Goal: Obtain resource: Download file/media

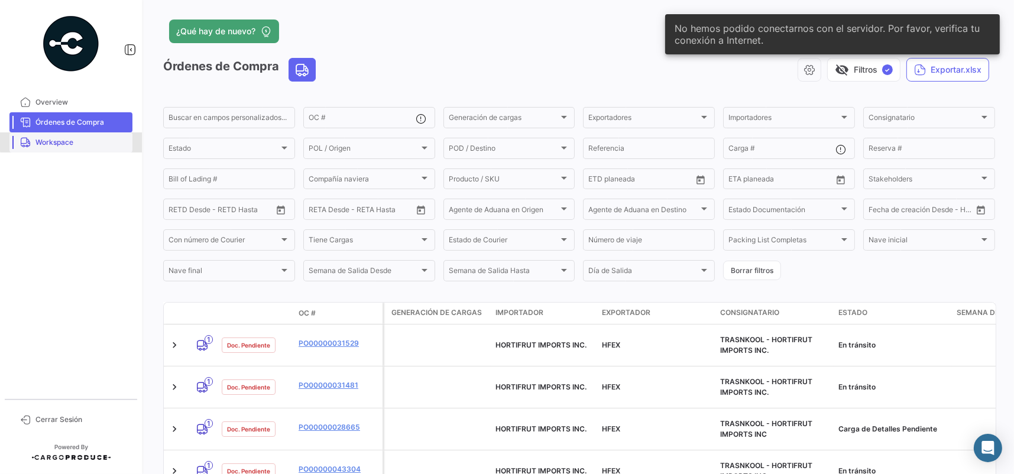
click at [90, 141] on span "Workspace" at bounding box center [81, 142] width 92 height 11
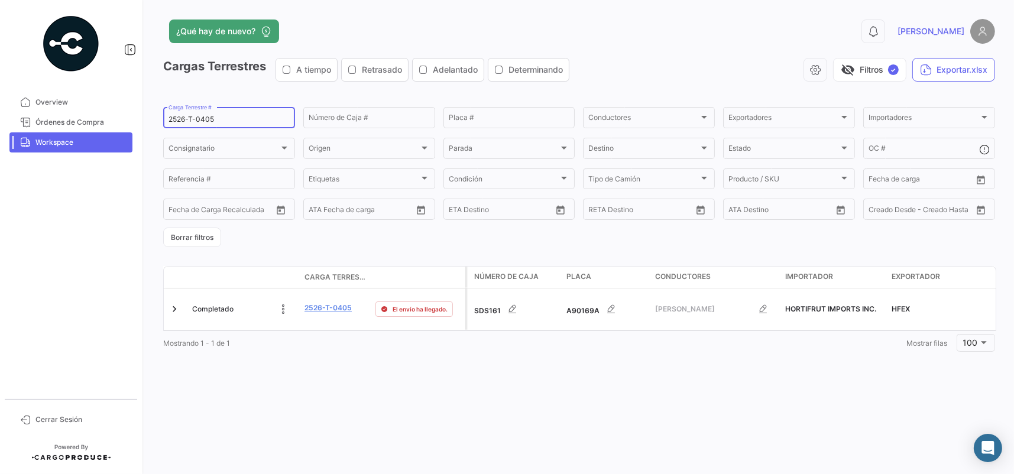
drag, startPoint x: 234, startPoint y: 117, endPoint x: 141, endPoint y: 125, distance: 93.1
click at [141, 125] on mat-sidenav-container "Overview Órdenes de Compra Workspace Cerrar Sesión ¿Qué hay de nuevo? 0 [PERSON…" at bounding box center [507, 237] width 1014 height 474
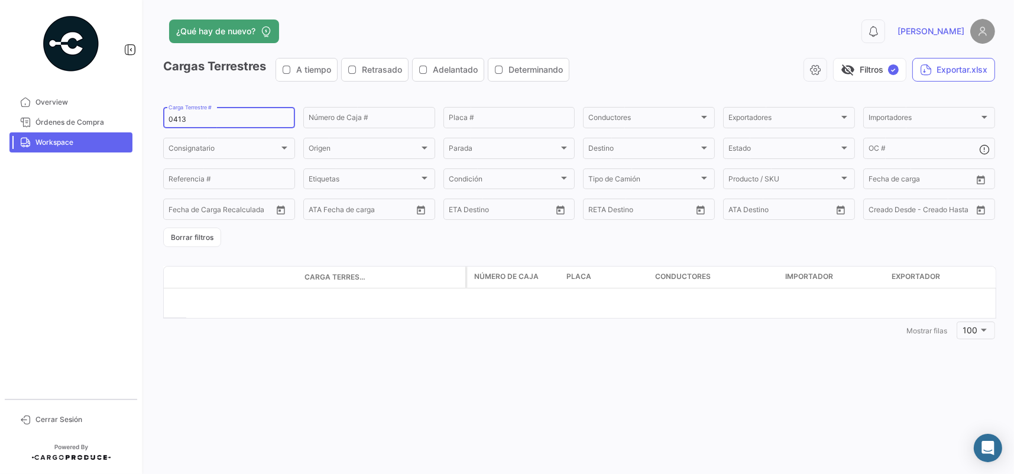
type input "0413"
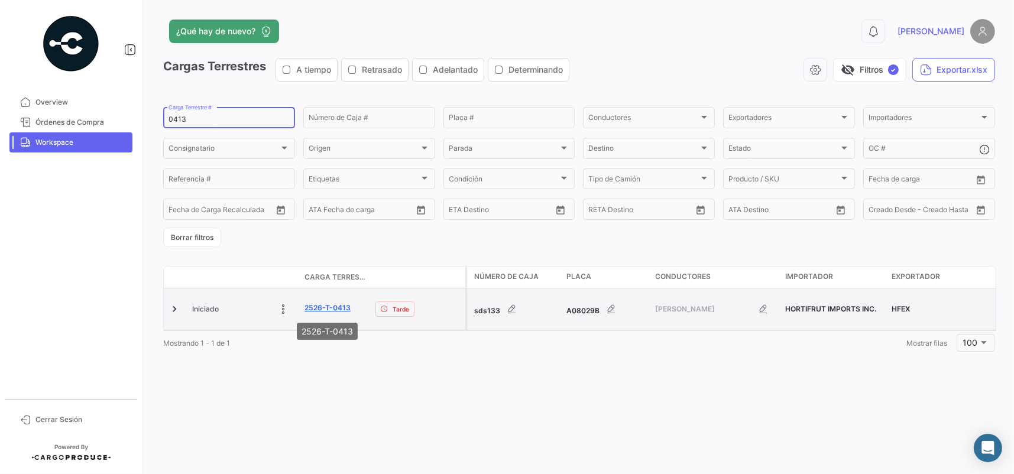
click at [316, 310] on link "2526-T-0413" at bounding box center [327, 308] width 46 height 11
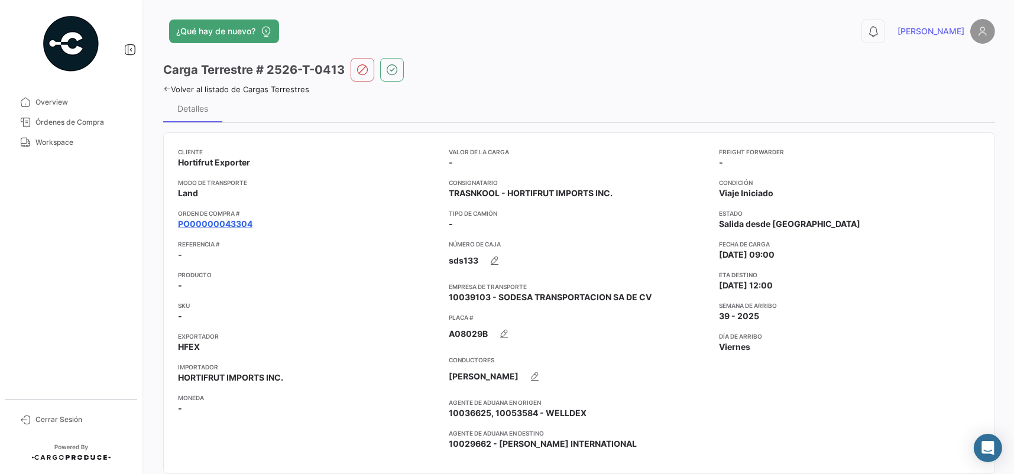
click at [190, 222] on link "PO00000043304" at bounding box center [215, 224] width 74 height 12
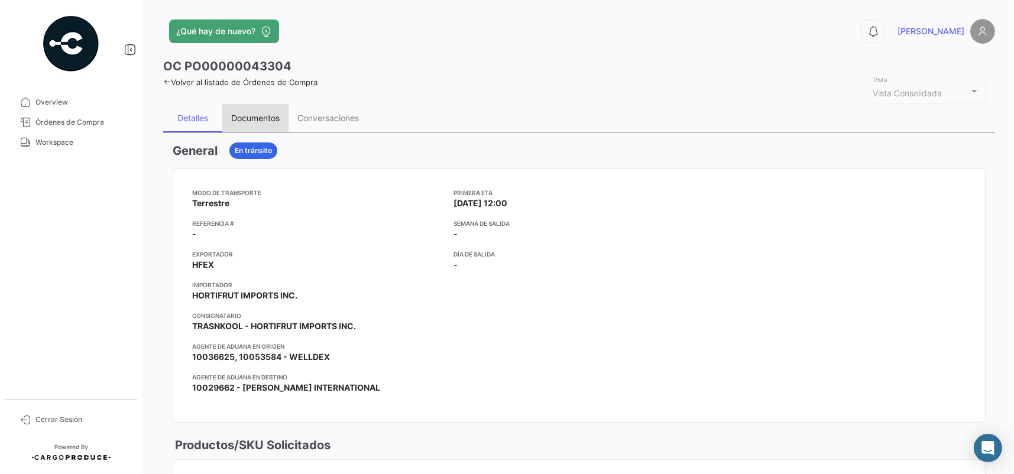
click at [279, 117] on div "Documentos" at bounding box center [255, 118] width 48 height 10
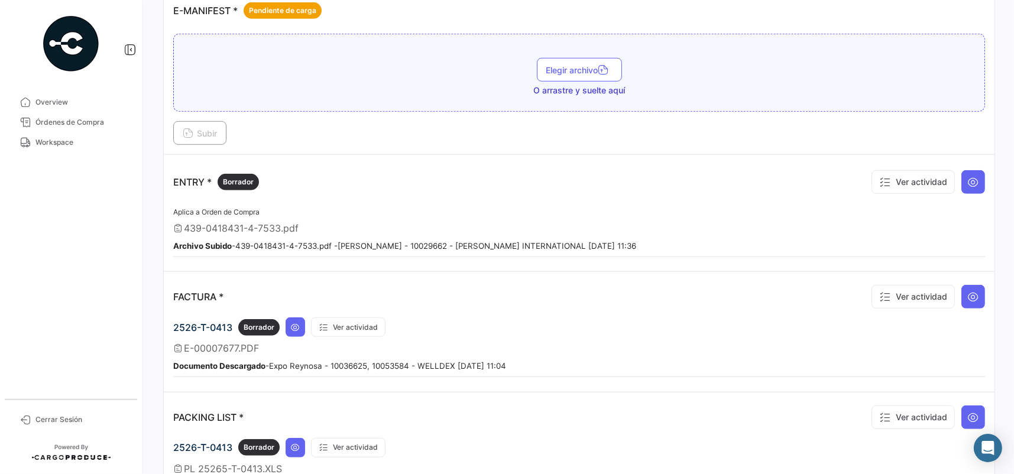
scroll to position [946, 0]
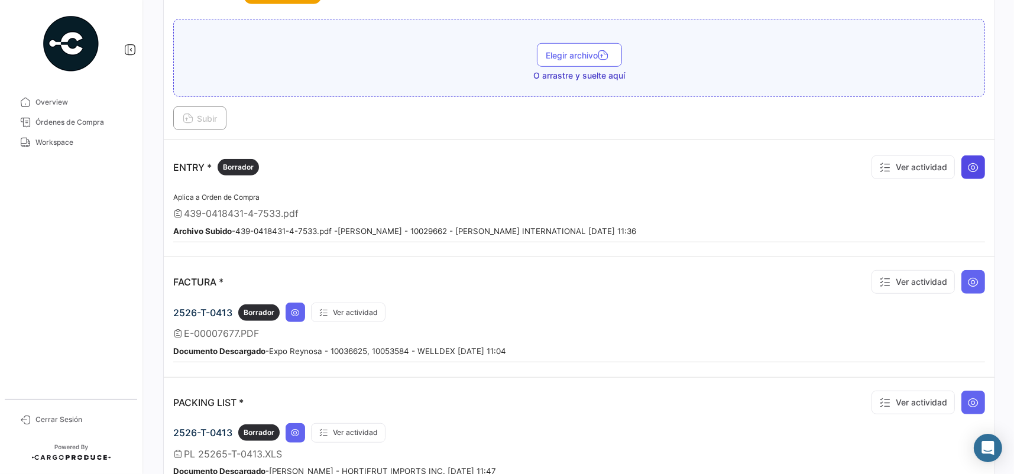
click at [965, 170] on button at bounding box center [973, 167] width 24 height 24
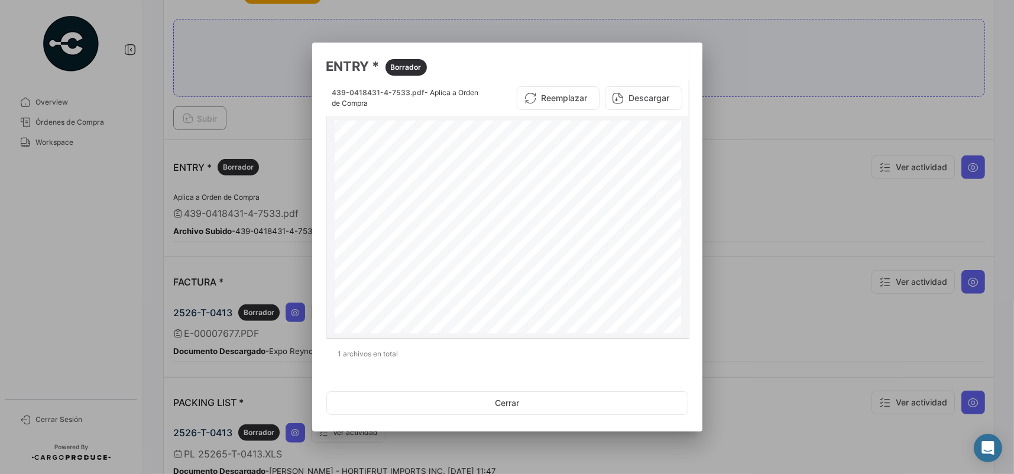
scroll to position [241, 0]
click at [520, 396] on button "Cerrar" at bounding box center [507, 403] width 362 height 24
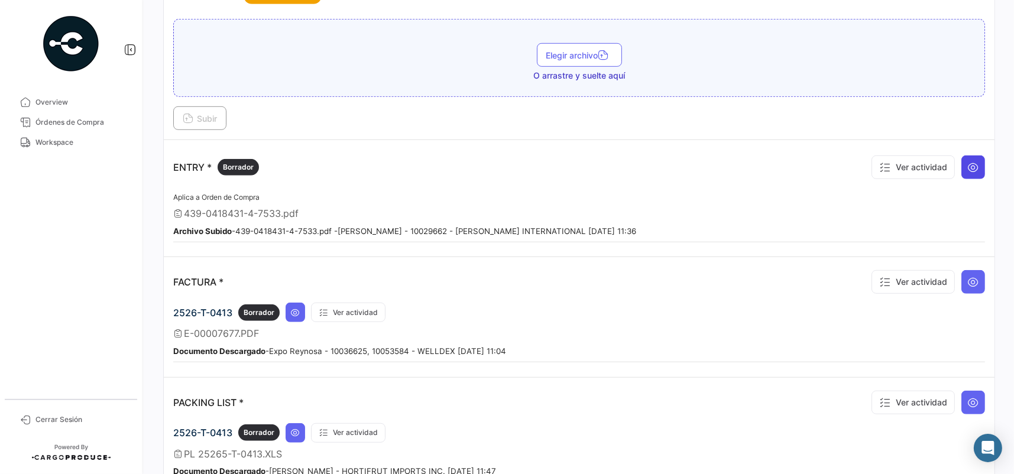
click at [970, 155] on button at bounding box center [973, 167] width 24 height 24
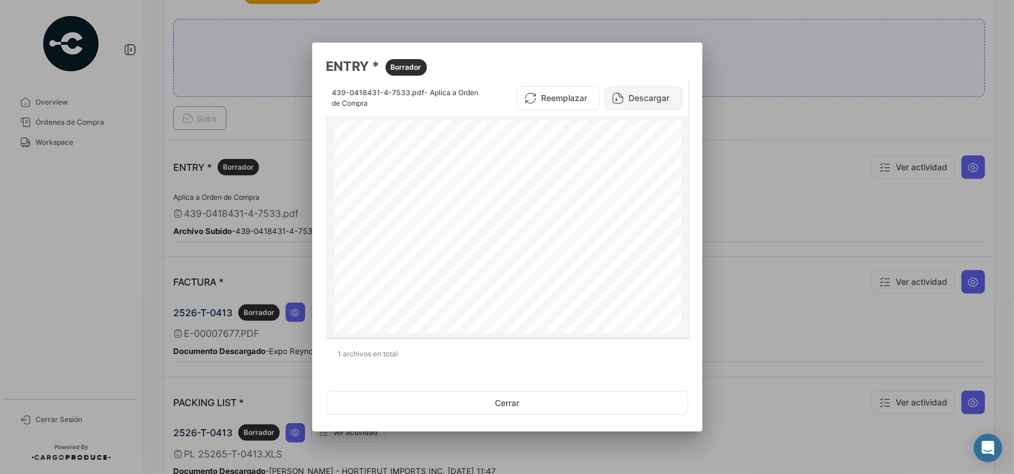
click at [623, 97] on icon at bounding box center [619, 98] width 12 height 12
click at [565, 394] on button "Cerrar" at bounding box center [507, 403] width 362 height 24
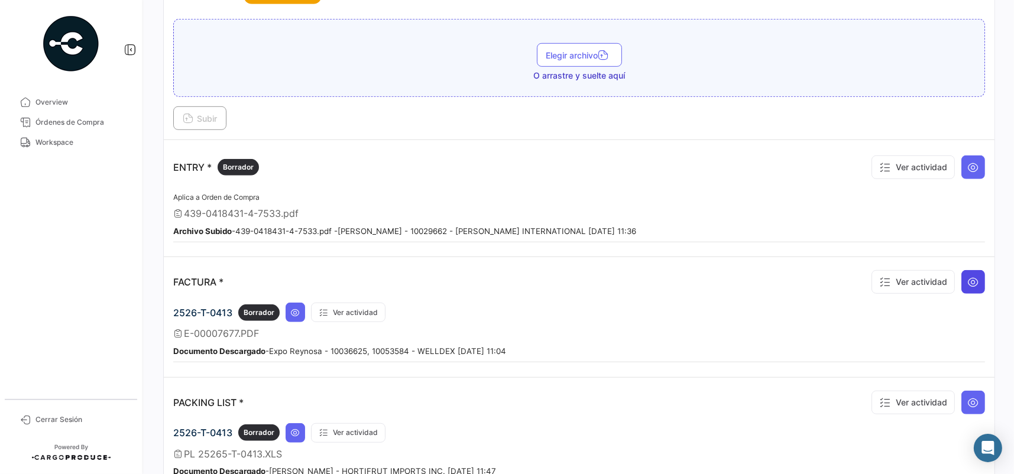
click at [975, 271] on button at bounding box center [973, 282] width 24 height 24
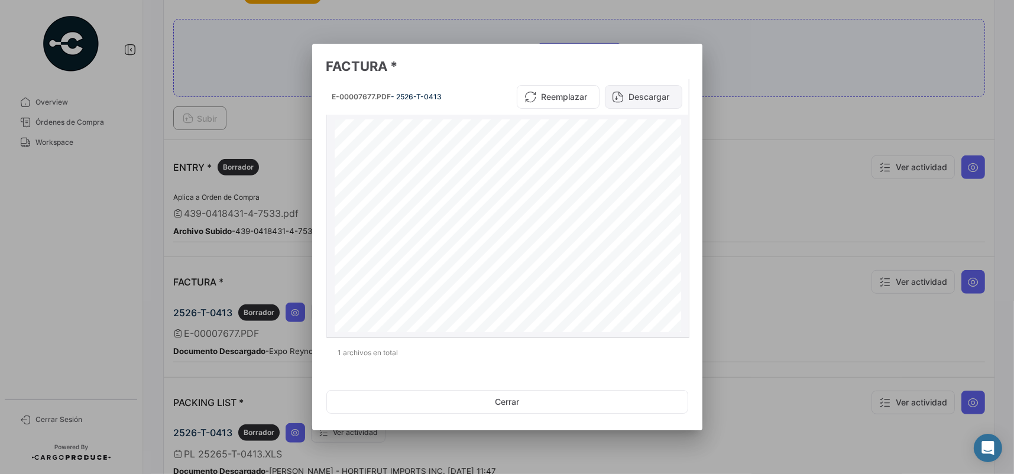
click at [640, 99] on button "Descargar" at bounding box center [643, 97] width 77 height 24
click at [502, 401] on button "Cerrar" at bounding box center [507, 402] width 362 height 24
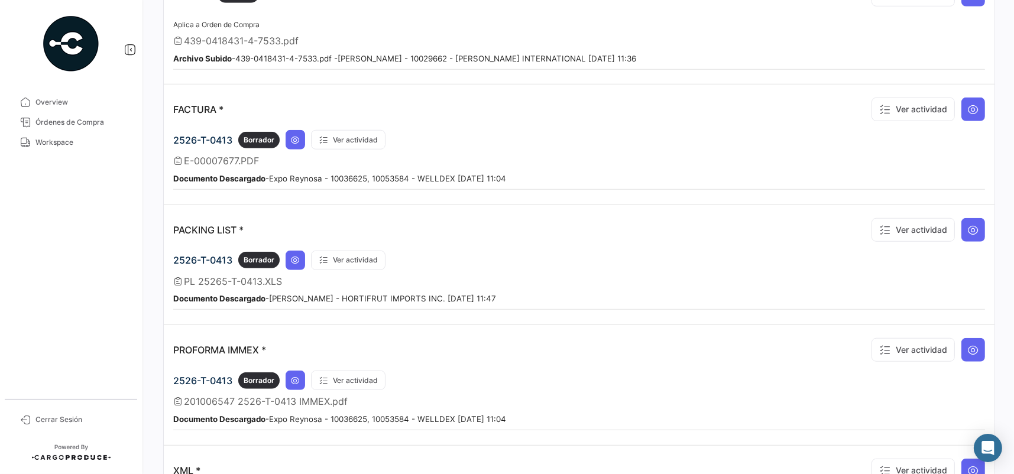
scroll to position [1123, 0]
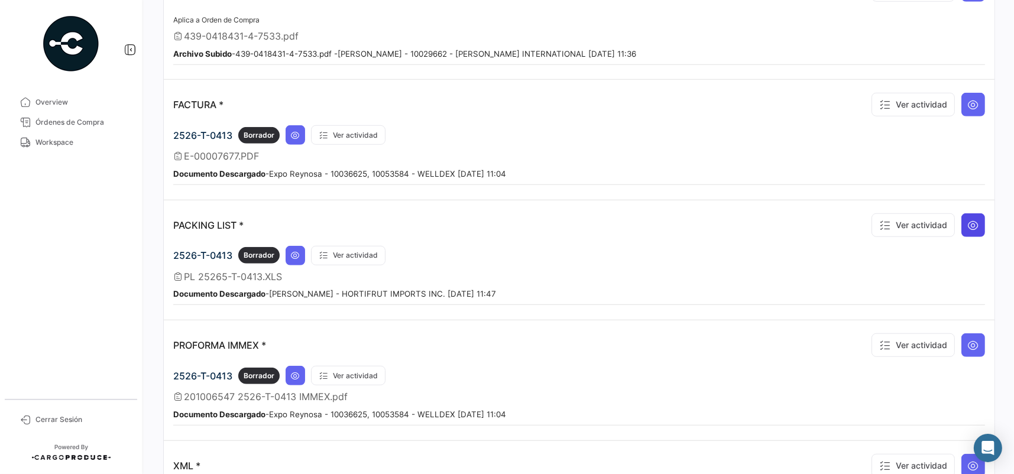
click at [974, 213] on button at bounding box center [973, 225] width 24 height 24
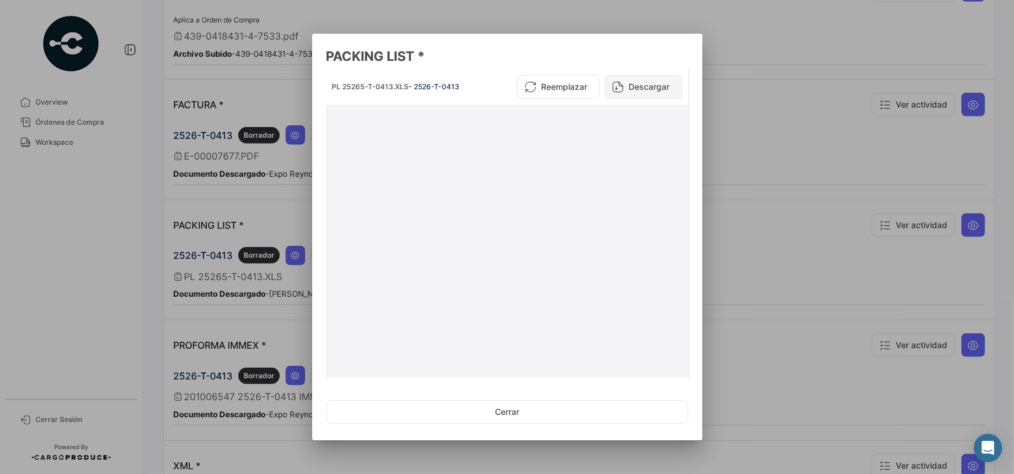
click at [630, 88] on button "Descargar" at bounding box center [643, 87] width 77 height 24
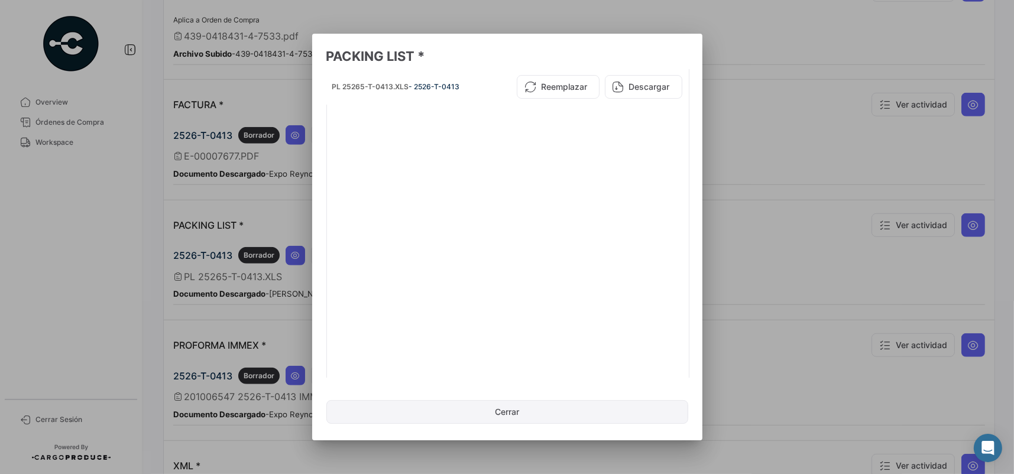
click at [526, 406] on button "Cerrar" at bounding box center [507, 412] width 362 height 24
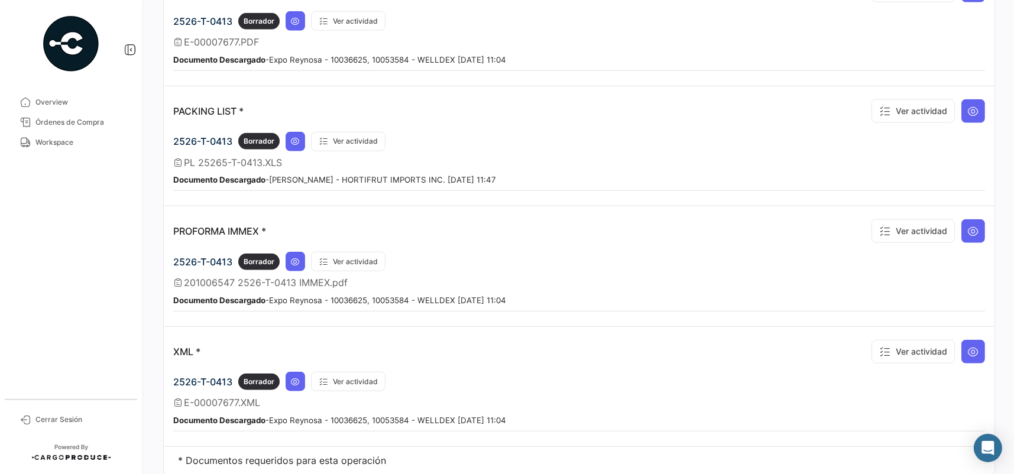
scroll to position [1242, 0]
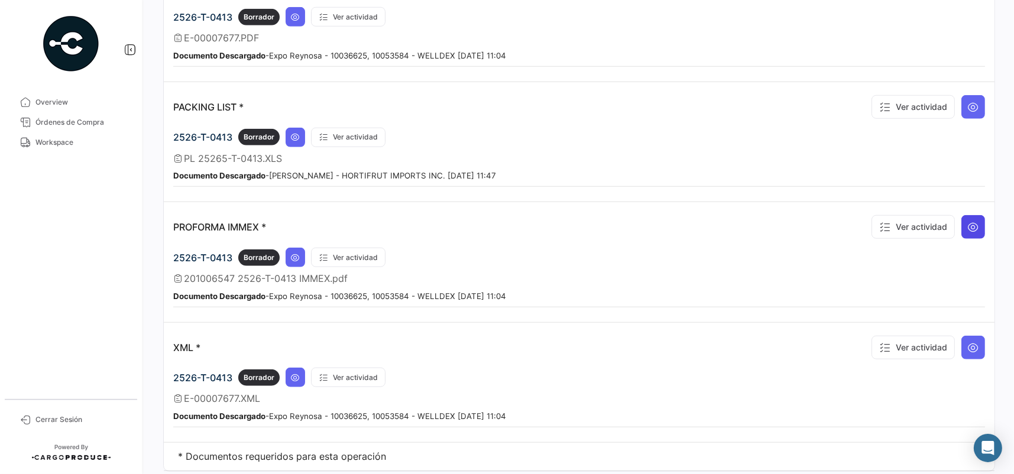
click at [967, 221] on icon at bounding box center [973, 227] width 12 height 12
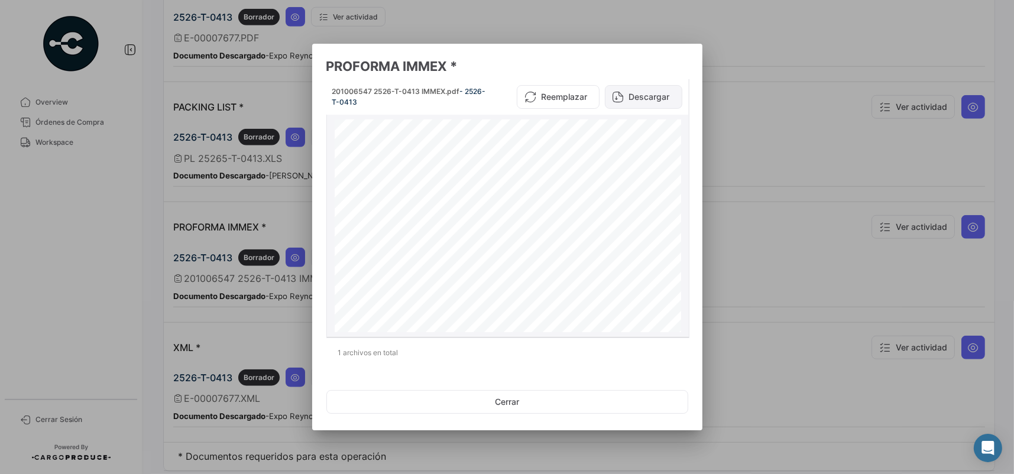
click at [646, 97] on button "Descargar" at bounding box center [643, 97] width 77 height 24
drag, startPoint x: 604, startPoint y: 407, endPoint x: 631, endPoint y: 404, distance: 28.0
click at [604, 407] on button "Cerrar" at bounding box center [507, 402] width 362 height 24
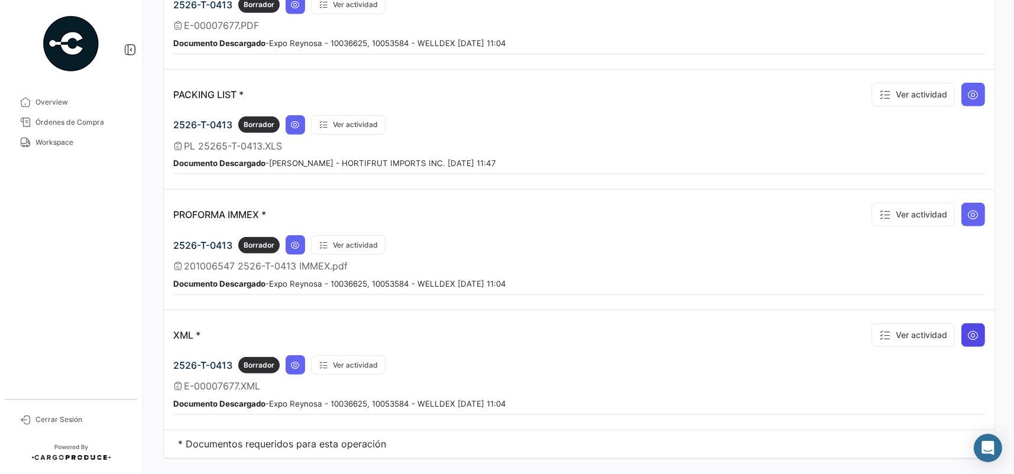
scroll to position [1258, 0]
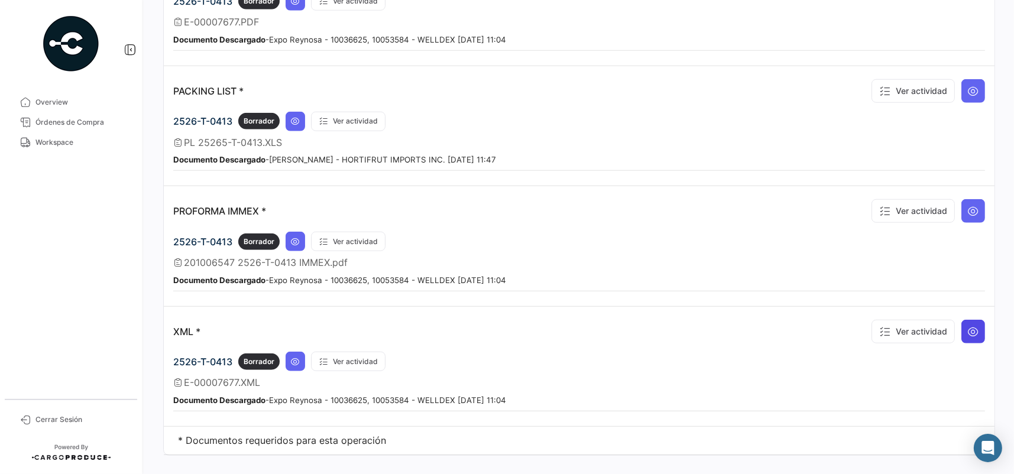
click at [967, 326] on icon at bounding box center [973, 332] width 12 height 12
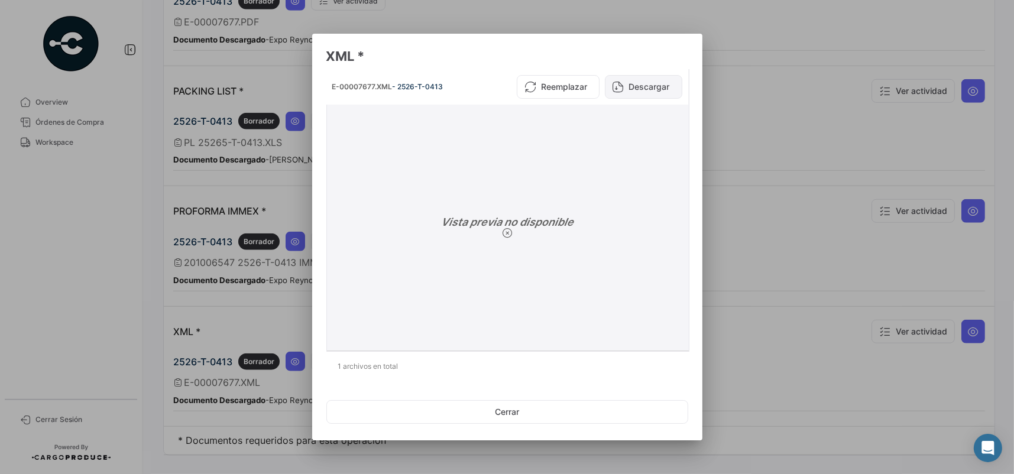
click at [616, 90] on icon at bounding box center [619, 87] width 12 height 12
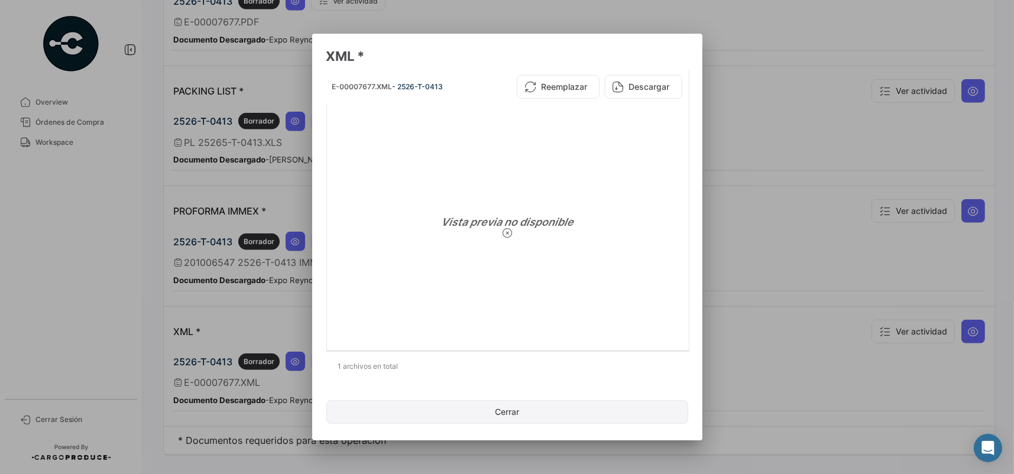
click at [529, 406] on button "Cerrar" at bounding box center [507, 412] width 362 height 24
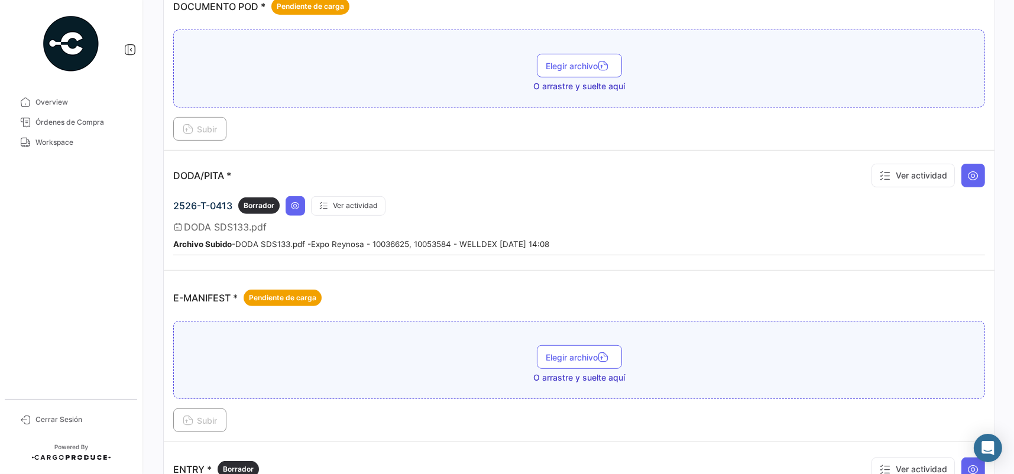
scroll to position [548, 0]
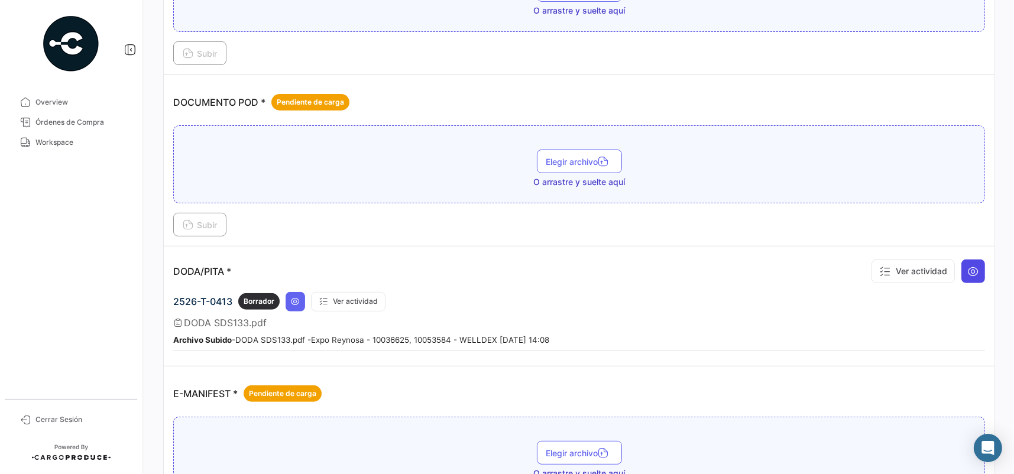
click at [975, 273] on button at bounding box center [973, 272] width 24 height 24
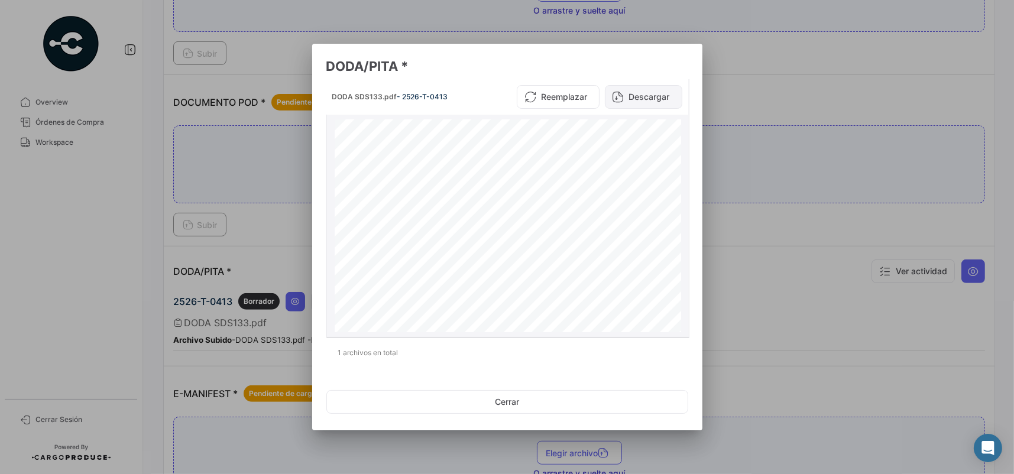
click at [649, 90] on button "Descargar" at bounding box center [643, 97] width 77 height 24
drag, startPoint x: 533, startPoint y: 401, endPoint x: 352, endPoint y: 22, distance: 420.0
click at [532, 397] on button "Cerrar" at bounding box center [507, 402] width 362 height 24
